Goal: Transaction & Acquisition: Obtain resource

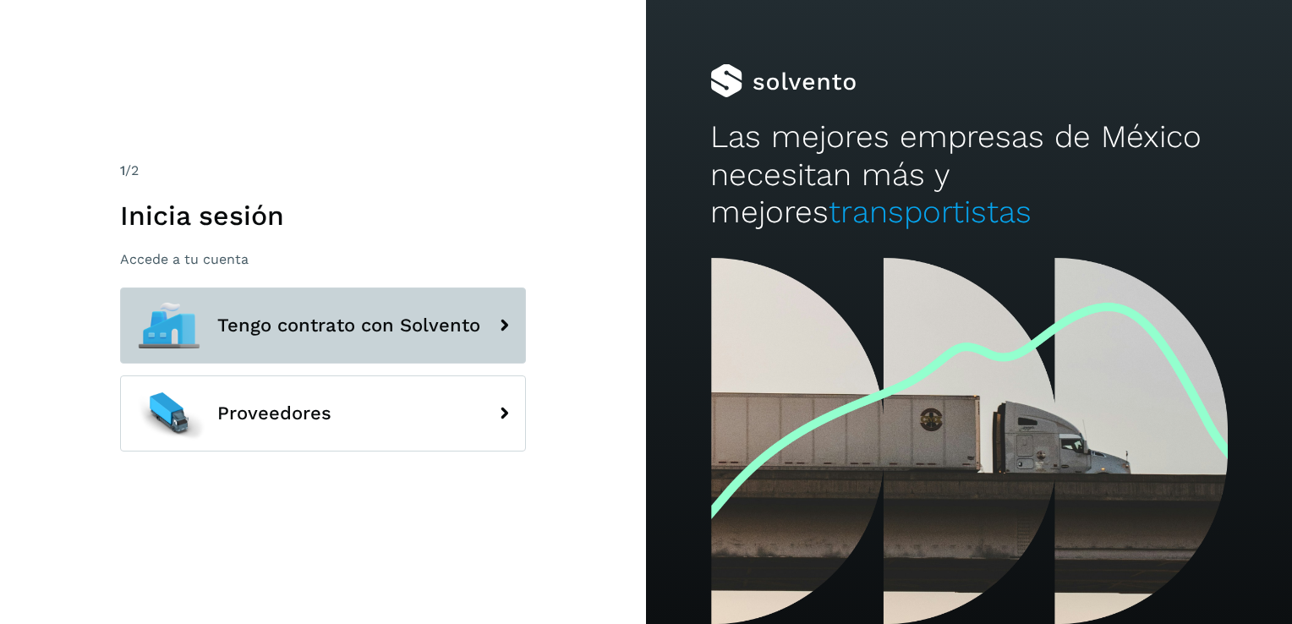
click at [504, 330] on icon at bounding box center [504, 326] width 34 height 34
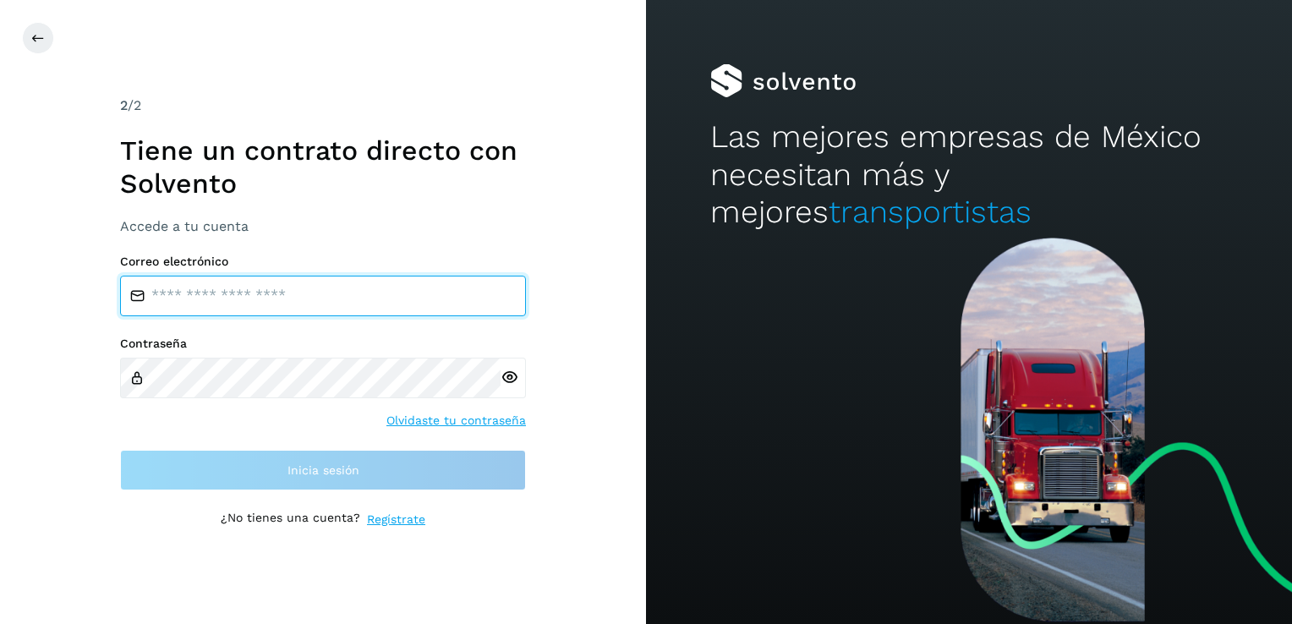
type input "**********"
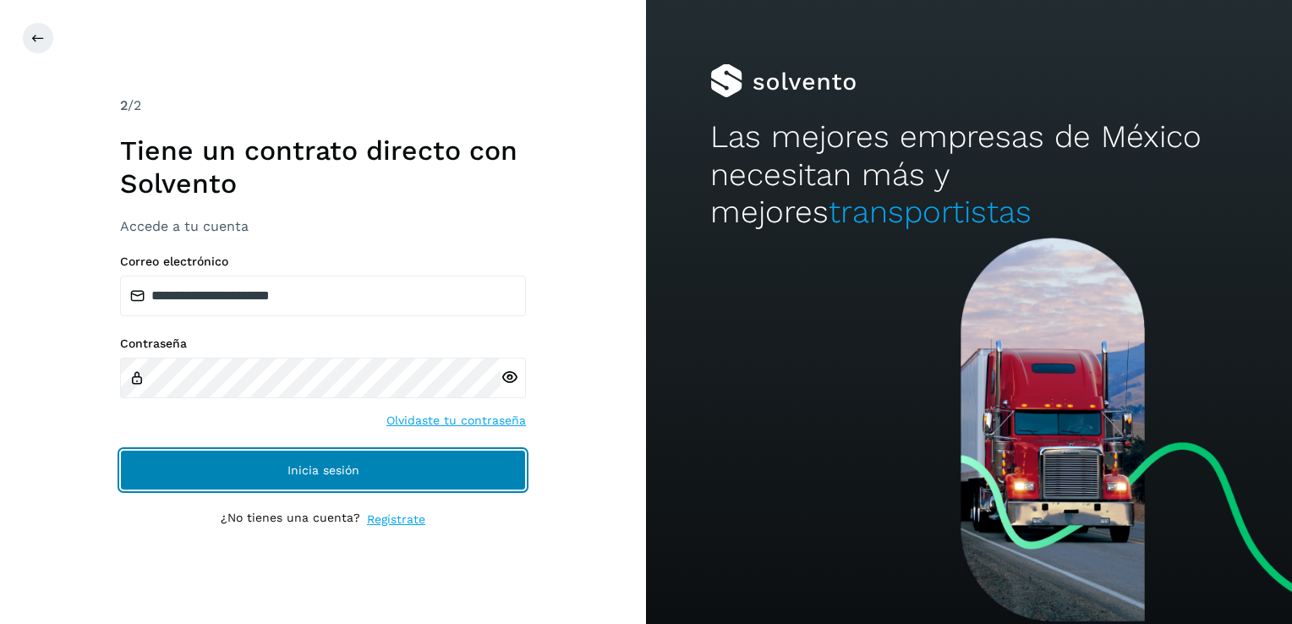
click at [368, 456] on button "Inicia sesión" at bounding box center [323, 470] width 406 height 41
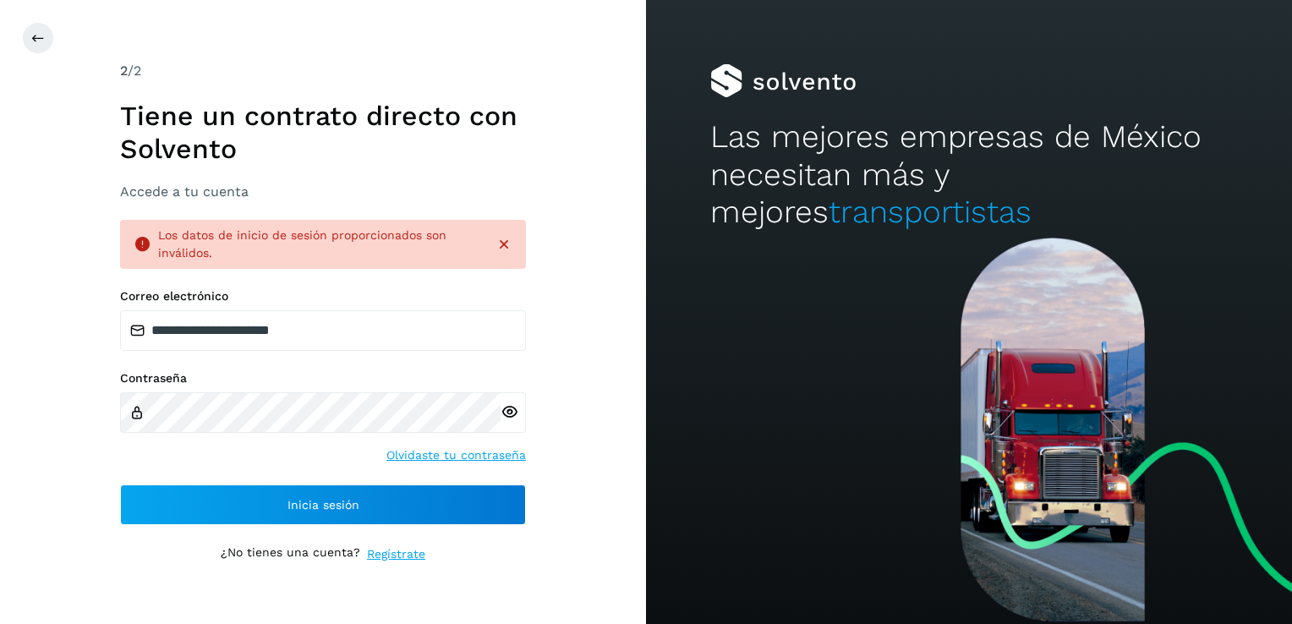
click at [513, 413] on icon at bounding box center [509, 412] width 18 height 18
click at [29, 33] on button at bounding box center [38, 38] width 32 height 32
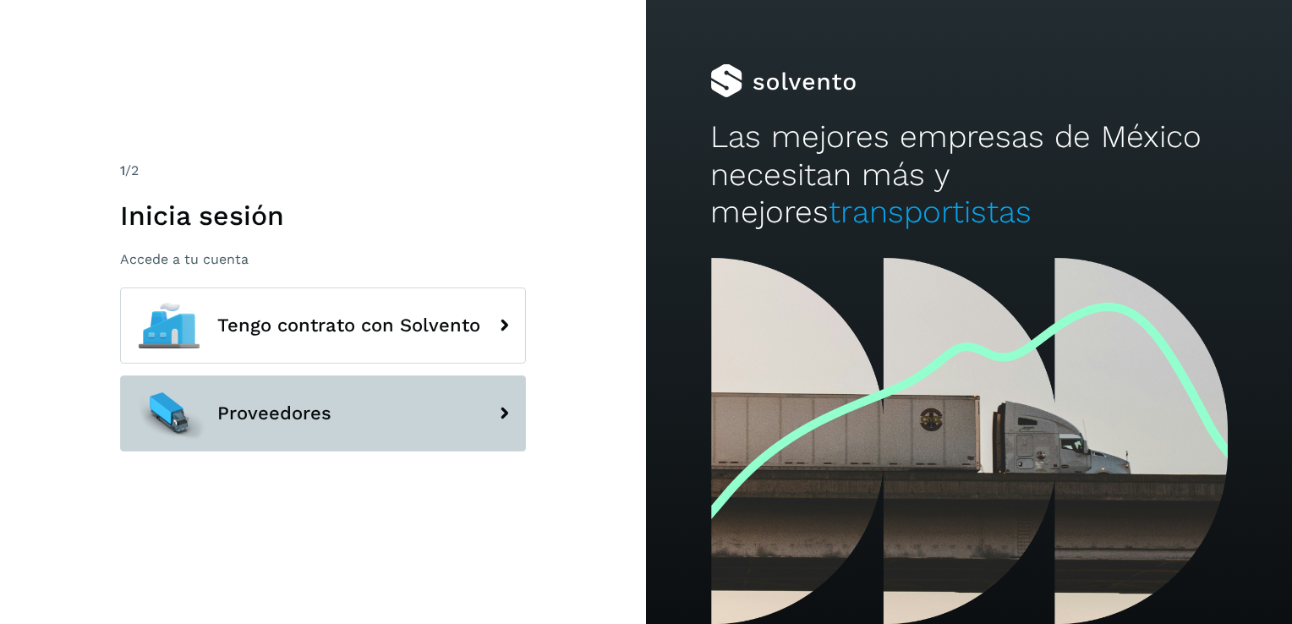
click at [243, 434] on button "Proveedores" at bounding box center [323, 413] width 406 height 76
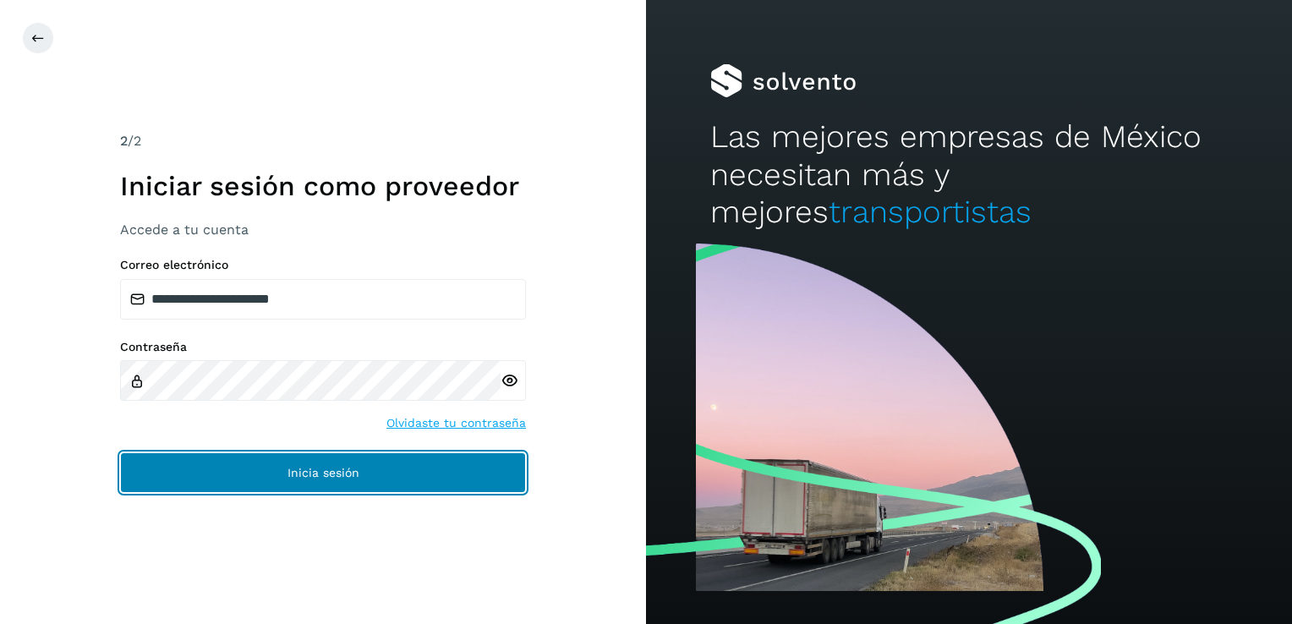
click at [290, 473] on span "Inicia sesión" at bounding box center [323, 473] width 72 height 12
click at [339, 478] on span "Inicia sesión" at bounding box center [323, 473] width 72 height 12
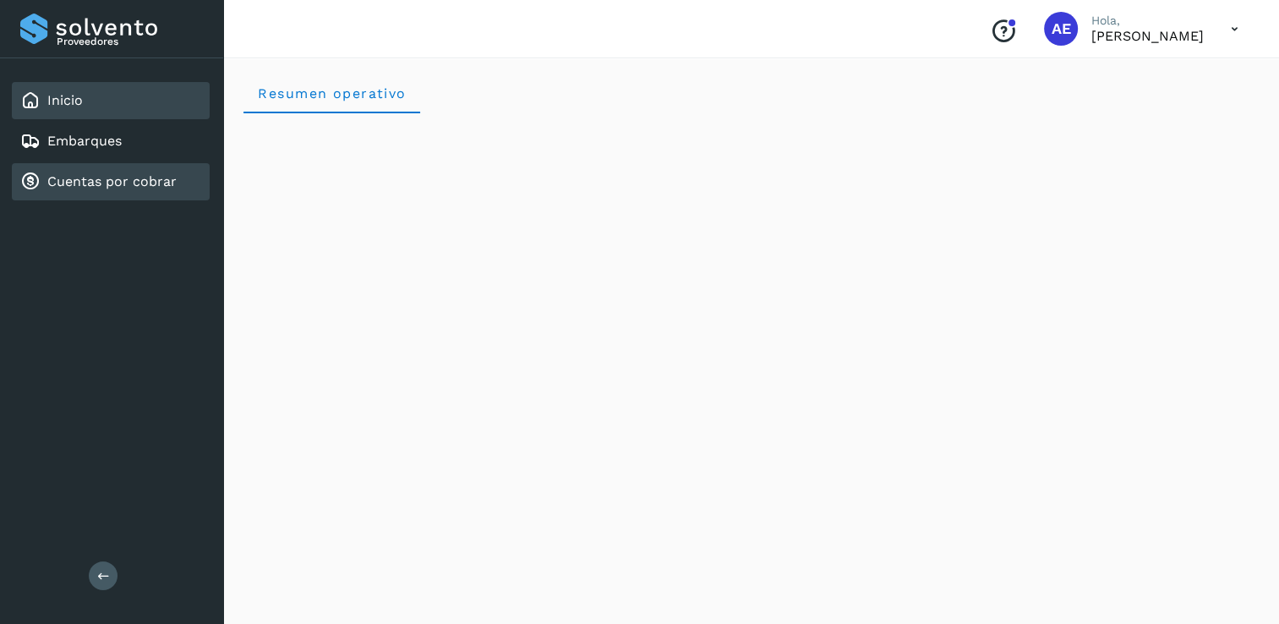
click at [145, 178] on link "Cuentas por cobrar" at bounding box center [111, 181] width 129 height 16
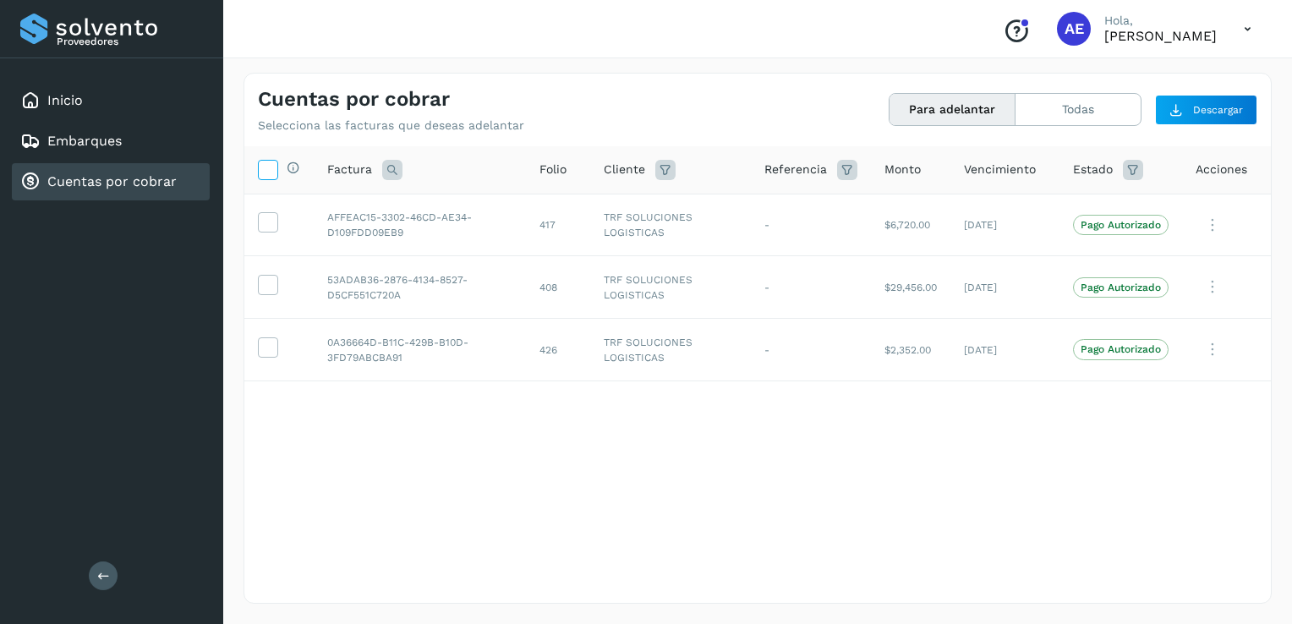
click at [266, 172] on icon at bounding box center [268, 169] width 18 height 18
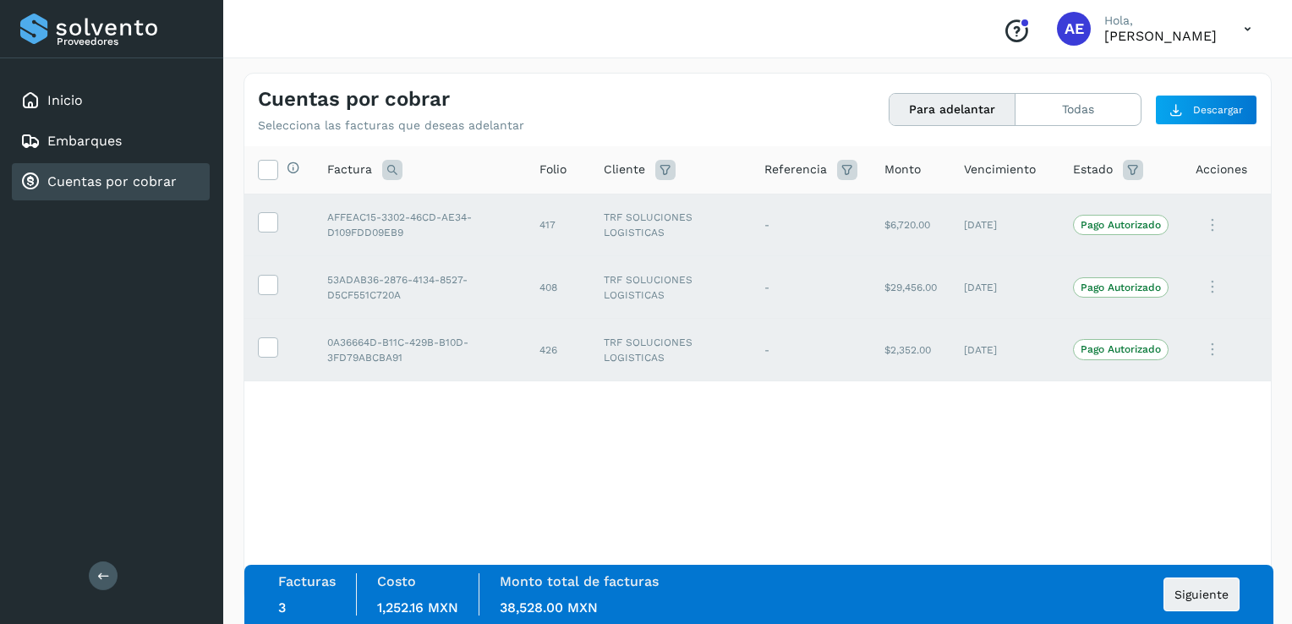
click at [784, 431] on div "Selecciona todas las facturas disponibles para adelanto Factura Folio Cliente R…" at bounding box center [757, 339] width 1026 height 387
click at [949, 115] on button "Para adelantar" at bounding box center [952, 109] width 126 height 31
click at [1218, 596] on span "Siguiente" at bounding box center [1201, 594] width 54 height 12
